Goal: Task Accomplishment & Management: Complete application form

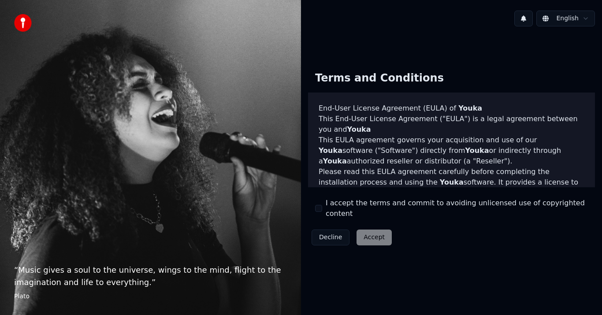
click at [317, 207] on button "I accept the terms and commit to avoiding unlicensed use of copyrighted content" at bounding box center [318, 208] width 7 height 7
click at [373, 233] on button "Accept" at bounding box center [374, 238] width 35 height 16
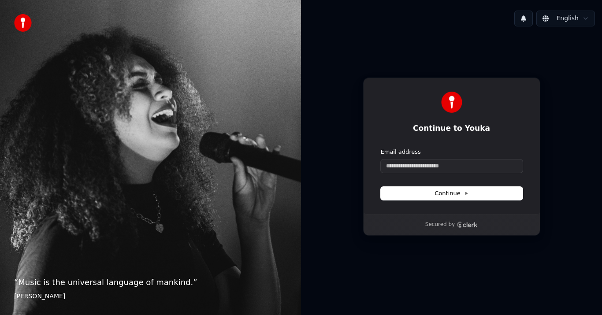
click at [469, 225] on icon "Clerk logo" at bounding box center [467, 225] width 21 height 6
click at [576, 19] on html "“ Music is the universal language of mankind. ” [PERSON_NAME] English Continue …" at bounding box center [301, 157] width 602 height 315
click at [463, 19] on html "“ Music is the universal language of mankind. ” [PERSON_NAME] English Continue …" at bounding box center [301, 157] width 602 height 315
click at [474, 197] on button "Continue" at bounding box center [452, 193] width 142 height 13
click at [518, 231] on div "Secured by" at bounding box center [452, 224] width 176 height 21
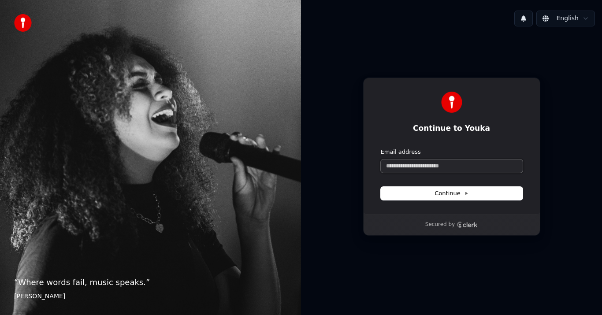
click at [423, 165] on input "Email address" at bounding box center [452, 166] width 142 height 13
click at [434, 167] on input "Email address" at bounding box center [452, 166] width 142 height 13
paste input "**********"
click at [446, 193] on span "Continue" at bounding box center [452, 194] width 34 height 8
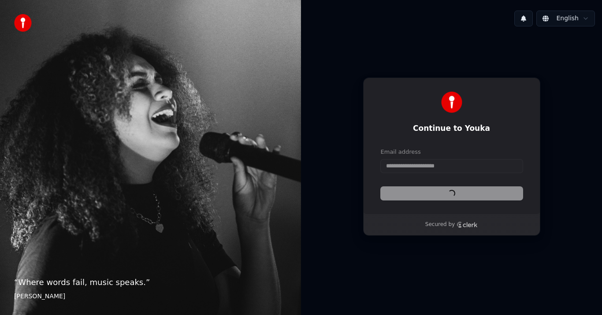
type input "**********"
